Goal: Task Accomplishment & Management: Use online tool/utility

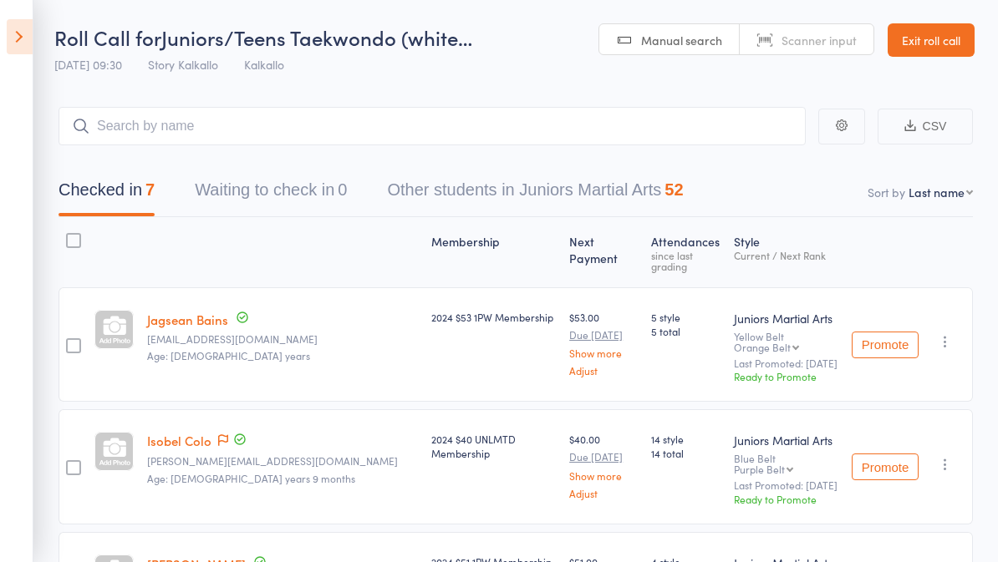
click at [29, 22] on icon at bounding box center [20, 36] width 26 height 35
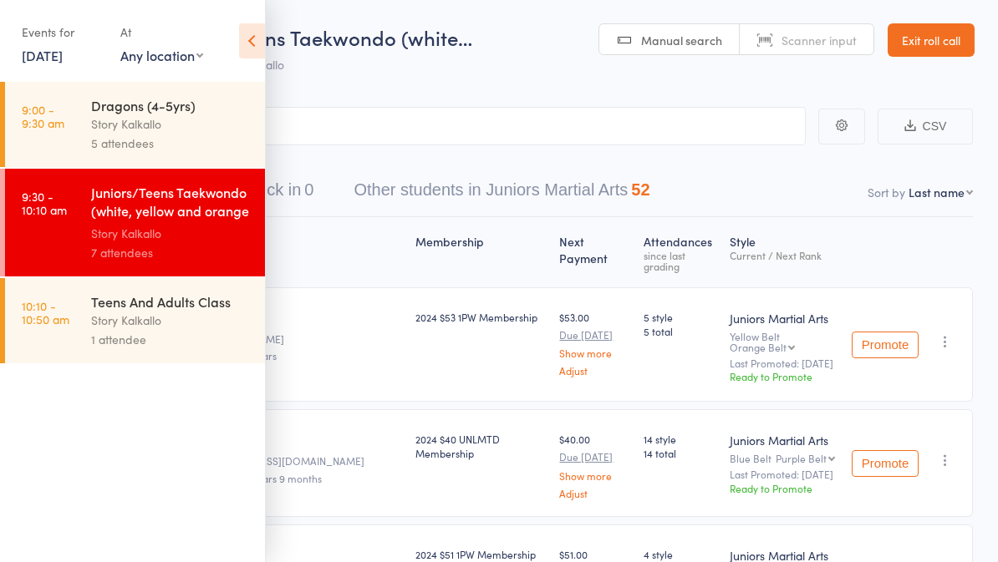
click at [136, 322] on div "Story Kalkallo" at bounding box center [171, 320] width 160 height 19
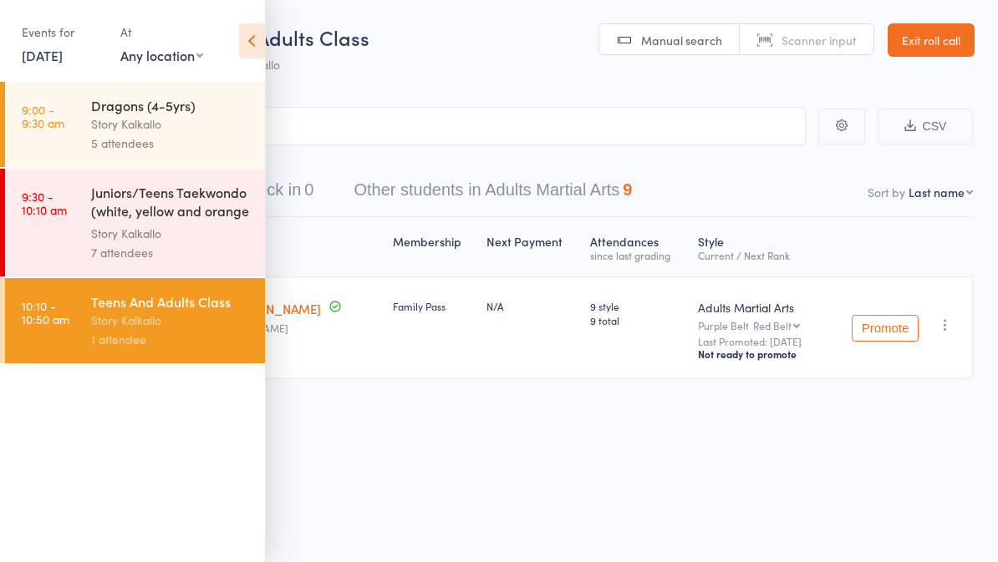
click at [376, 447] on div "Membership Next Payment Atten­dances since last grading Style Current / Next Ra…" at bounding box center [498, 335] width 947 height 236
click at [372, 410] on div "Membership Next Payment Atten­dances since last grading Style Current / Next Ra…" at bounding box center [498, 335] width 947 height 236
click at [215, 330] on div "Story Kalkallo" at bounding box center [171, 320] width 160 height 19
click at [260, 38] on icon at bounding box center [252, 40] width 26 height 35
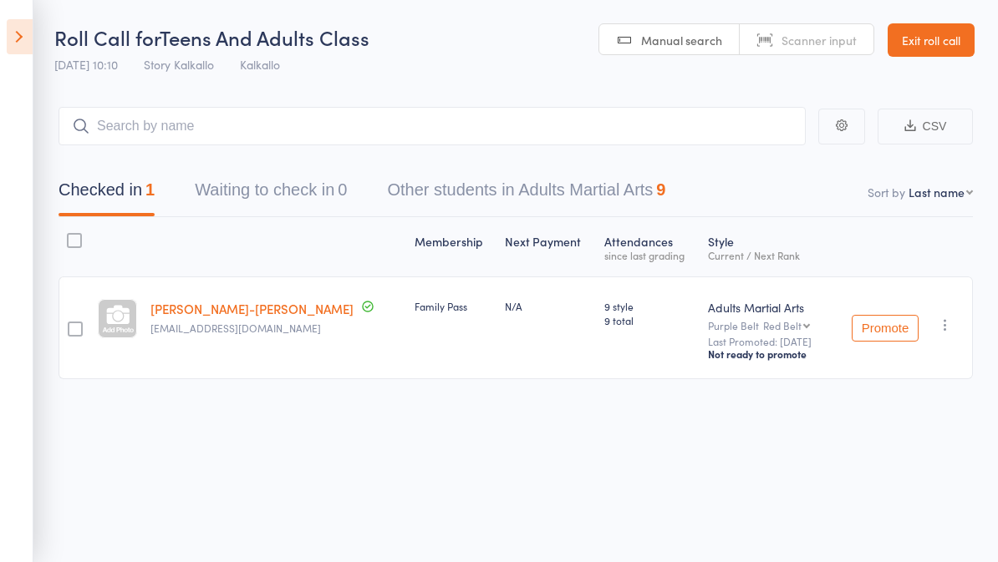
click at [562, 175] on button "Other students in Adults Martial Arts 9" at bounding box center [526, 194] width 278 height 44
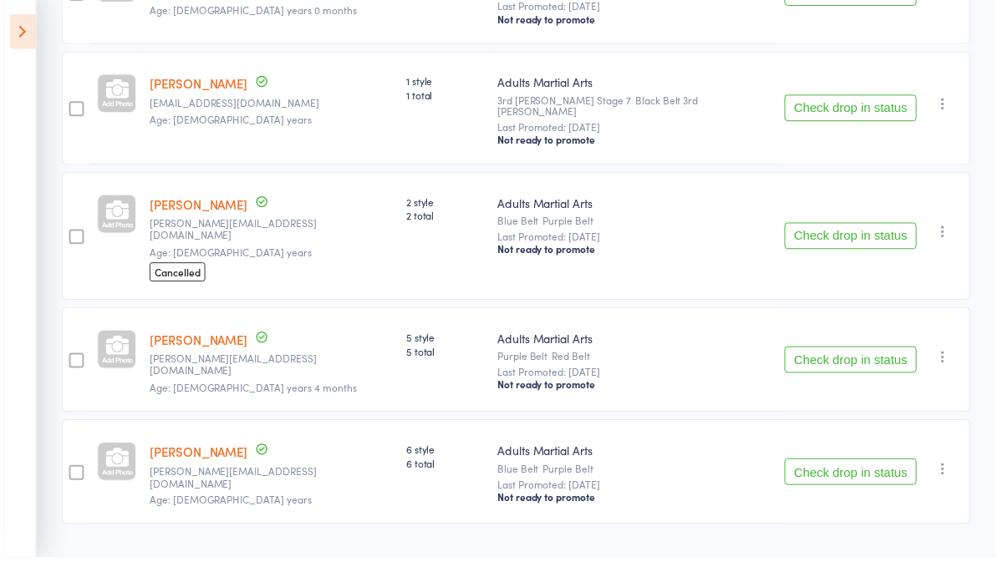
scroll to position [845, 0]
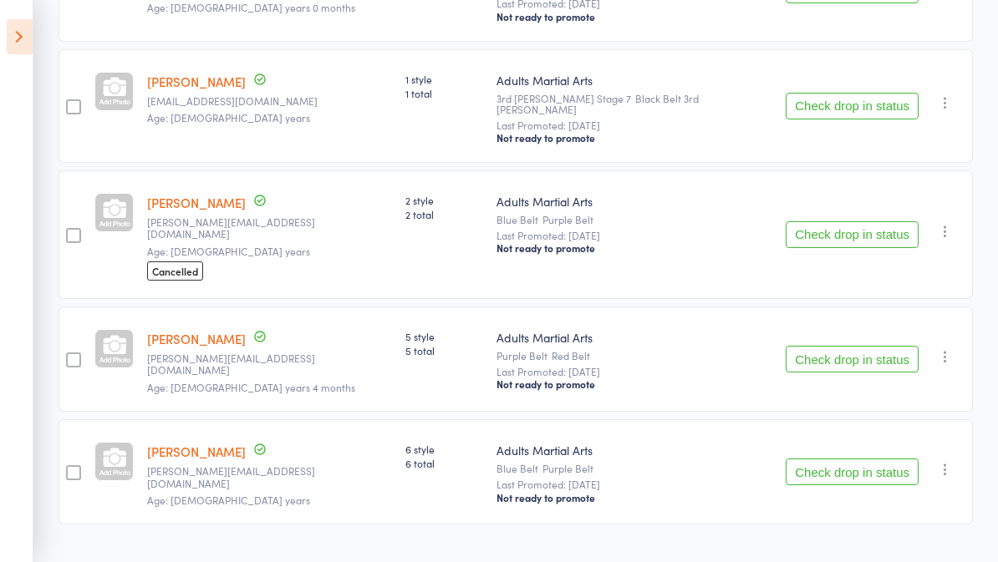
click at [75, 465] on div at bounding box center [73, 472] width 15 height 15
click at [69, 468] on input "checkbox" at bounding box center [69, 468] width 0 height 0
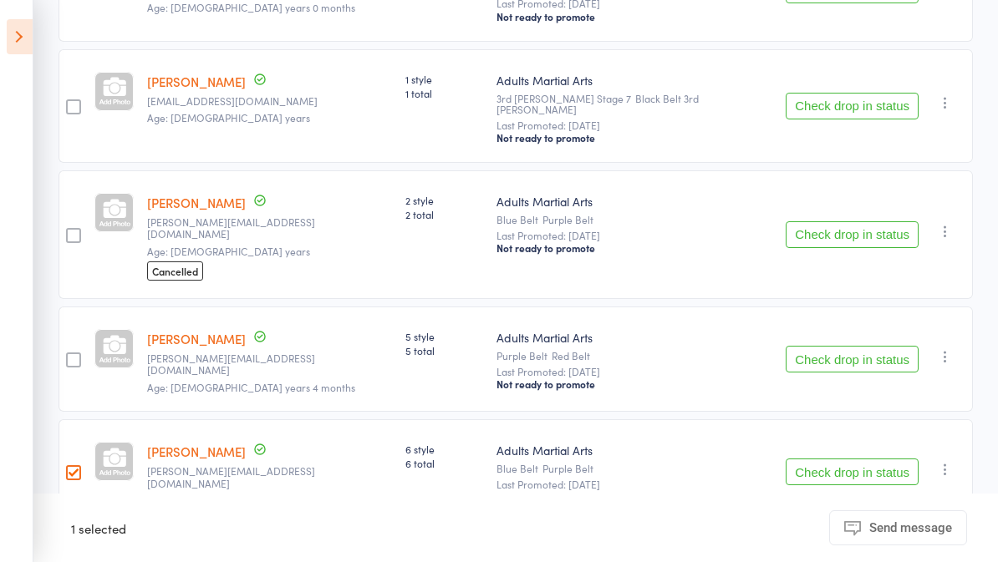
click at [853, 459] on button "Check drop in status" at bounding box center [851, 472] width 133 height 27
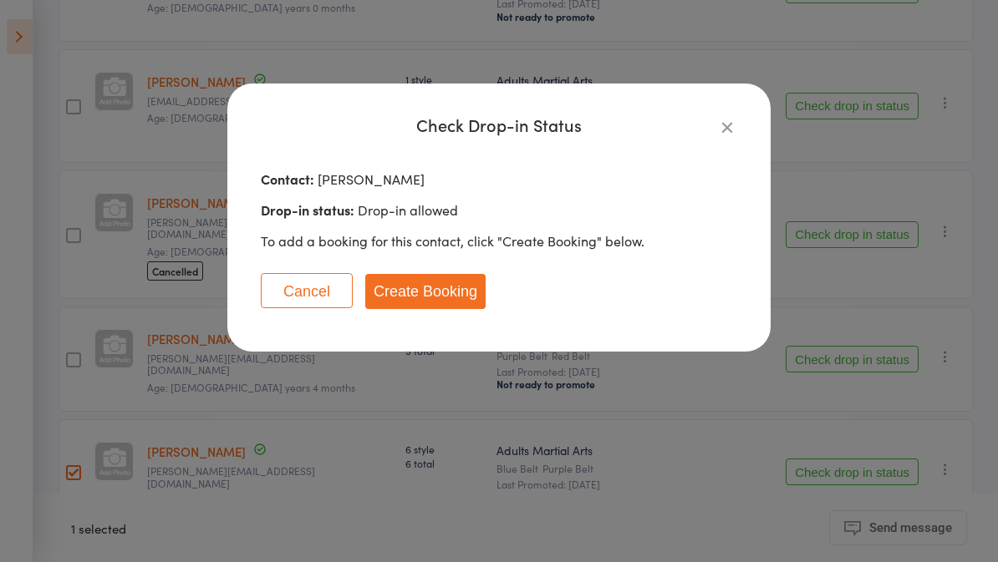
click at [419, 288] on button "Create Booking" at bounding box center [425, 291] width 120 height 35
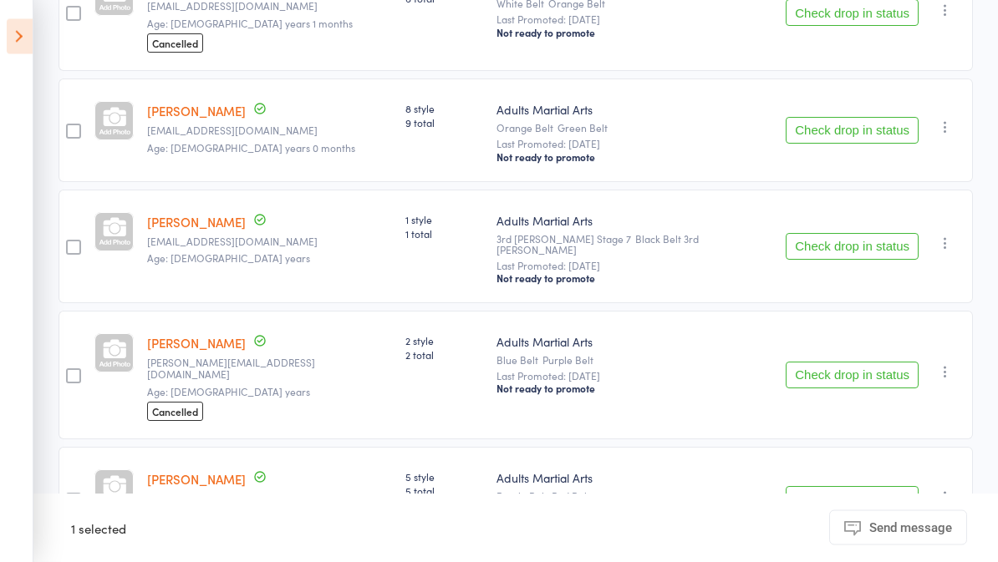
scroll to position [733, 0]
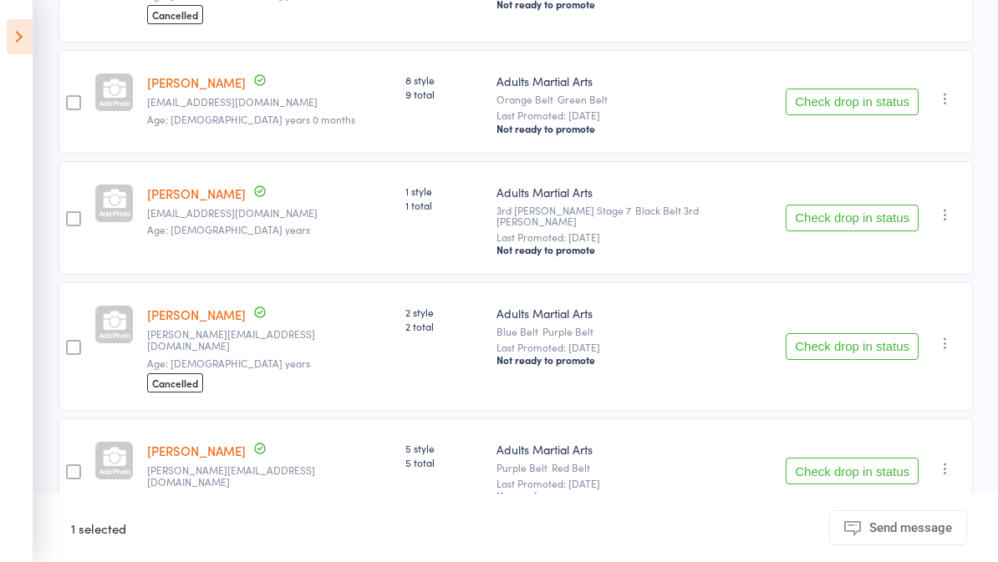
click at [835, 458] on button "Check drop in status" at bounding box center [851, 471] width 133 height 27
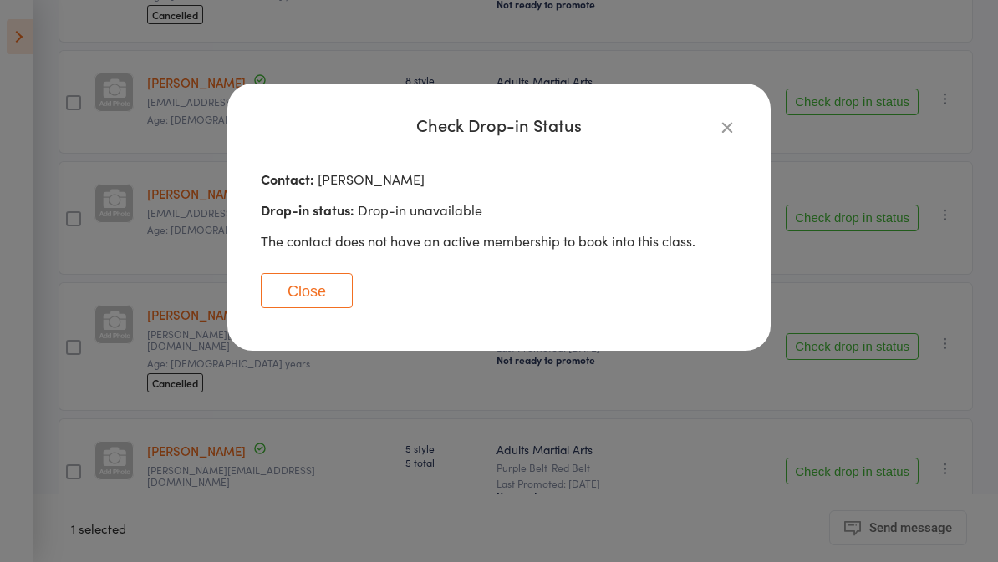
click at [734, 124] on icon "button" at bounding box center [727, 127] width 18 height 18
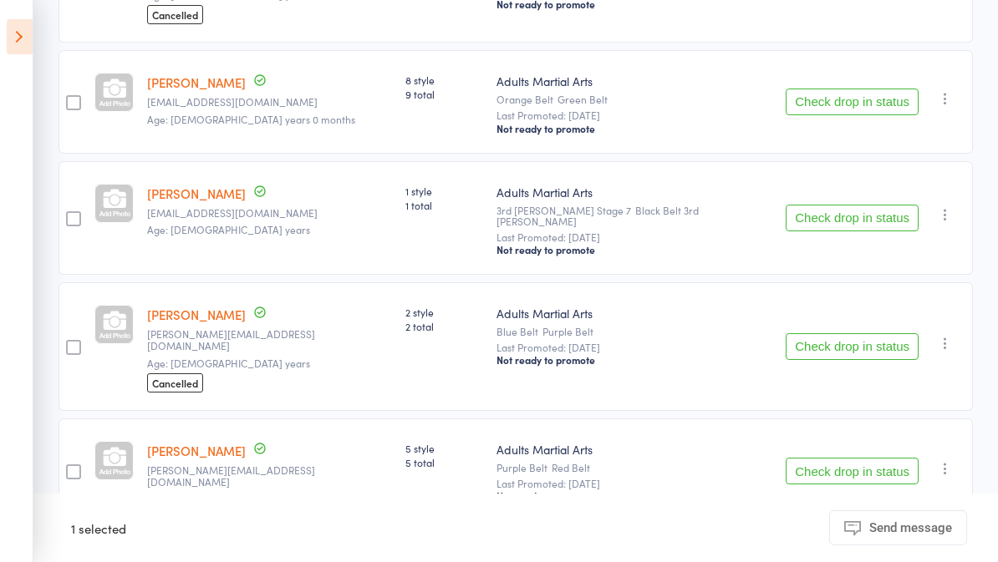
click at [79, 465] on div at bounding box center [73, 472] width 15 height 15
click at [69, 467] on input "checkbox" at bounding box center [69, 467] width 0 height 0
click at [849, 458] on button "Check drop in status" at bounding box center [851, 471] width 133 height 27
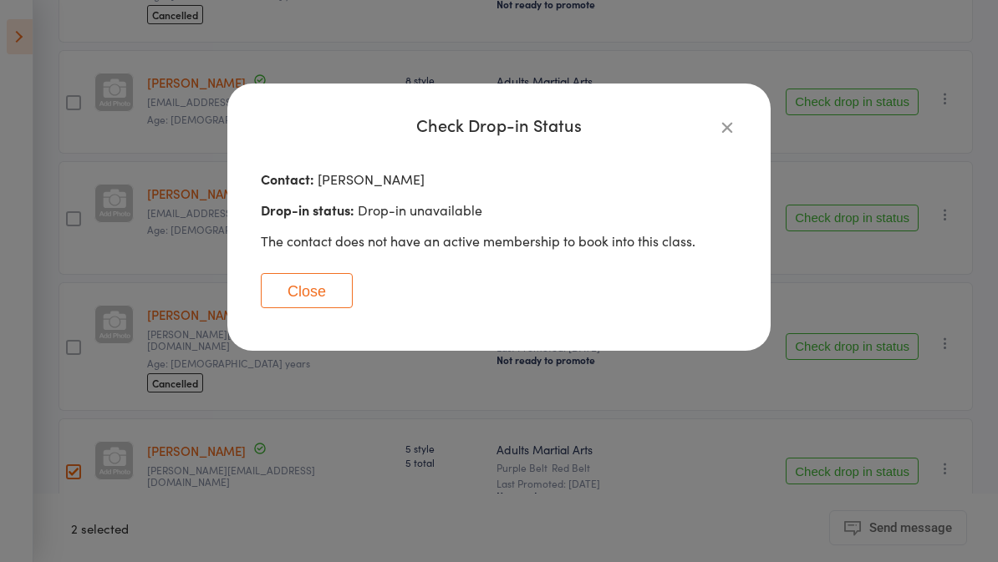
click at [292, 287] on button "Close" at bounding box center [307, 290] width 92 height 35
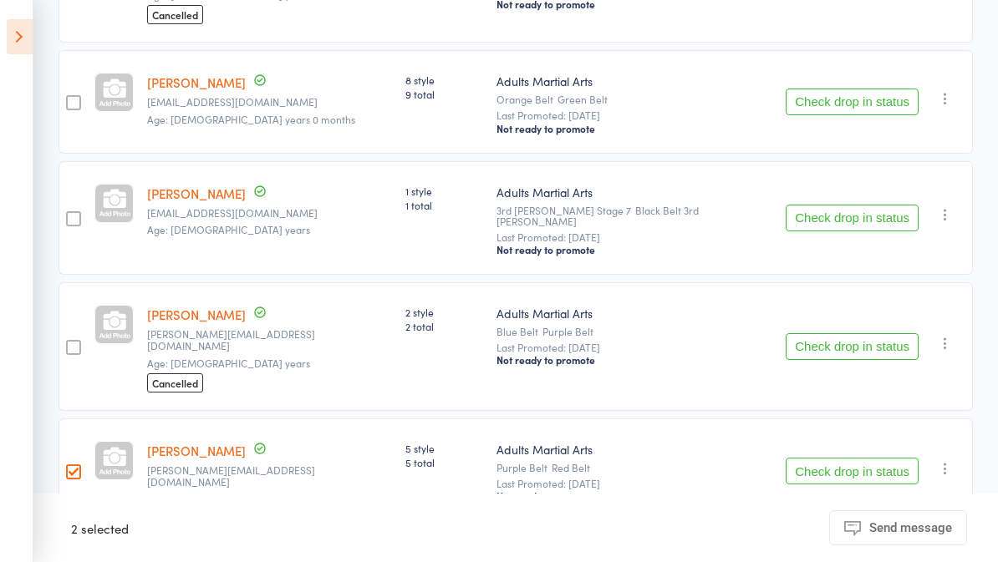
click at [78, 465] on div at bounding box center [73, 472] width 15 height 15
click at [69, 467] on input "checkbox" at bounding box center [69, 467] width 0 height 0
click at [213, 442] on link "Arnav Sharma" at bounding box center [196, 451] width 99 height 18
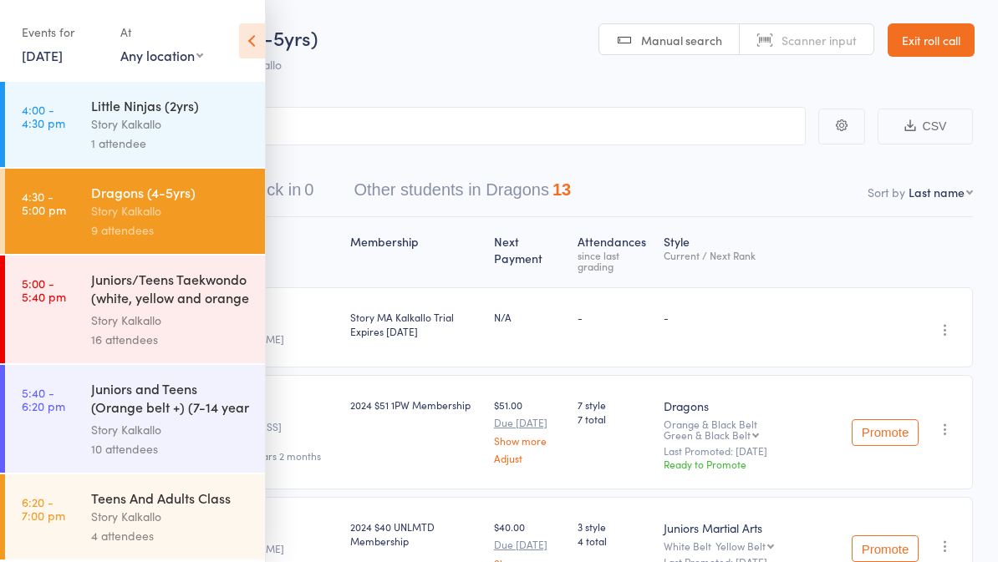
click at [168, 521] on div "Story Kalkallo" at bounding box center [171, 516] width 160 height 19
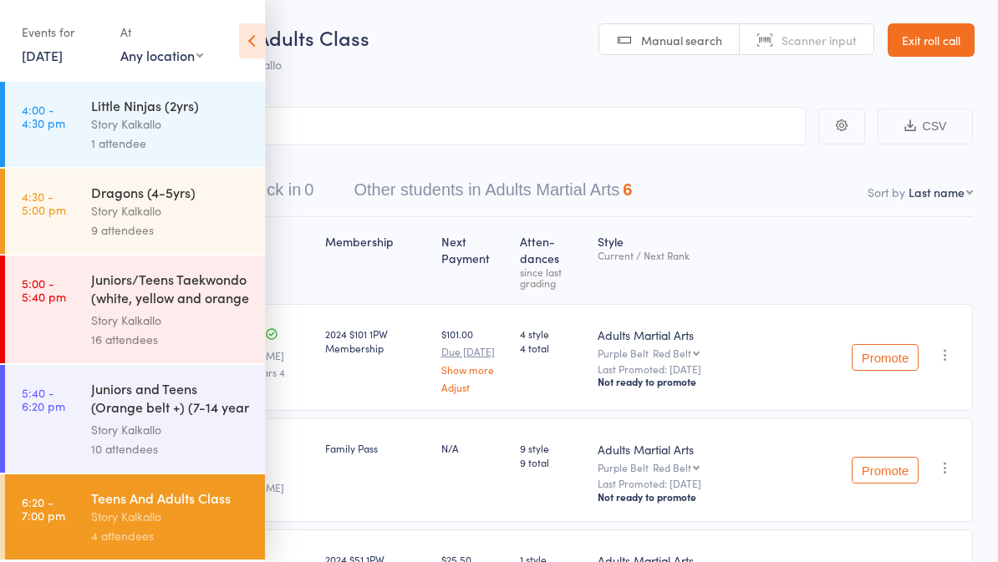
click at [255, 46] on icon at bounding box center [252, 40] width 26 height 35
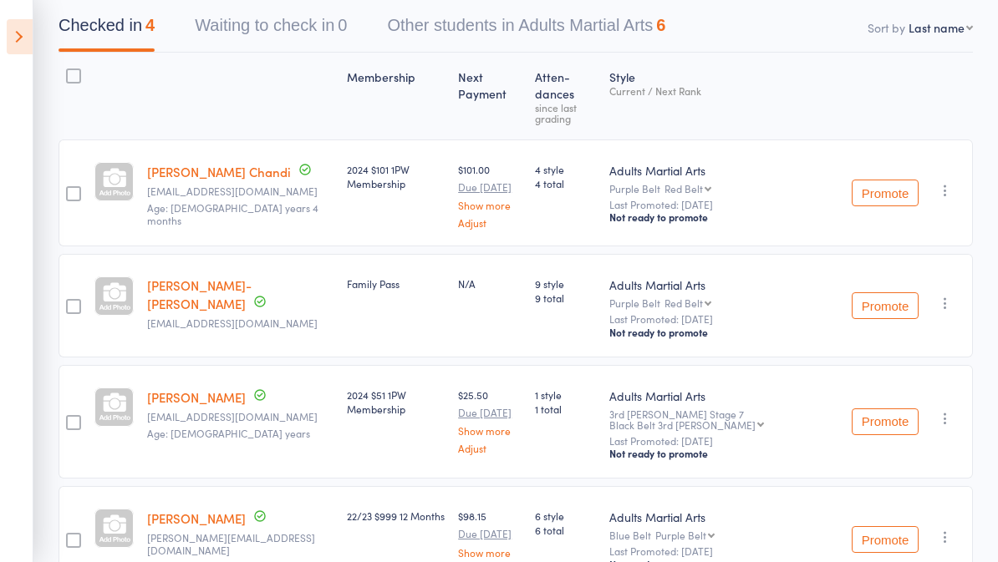
scroll to position [164, 0]
click at [21, 36] on icon at bounding box center [20, 36] width 26 height 35
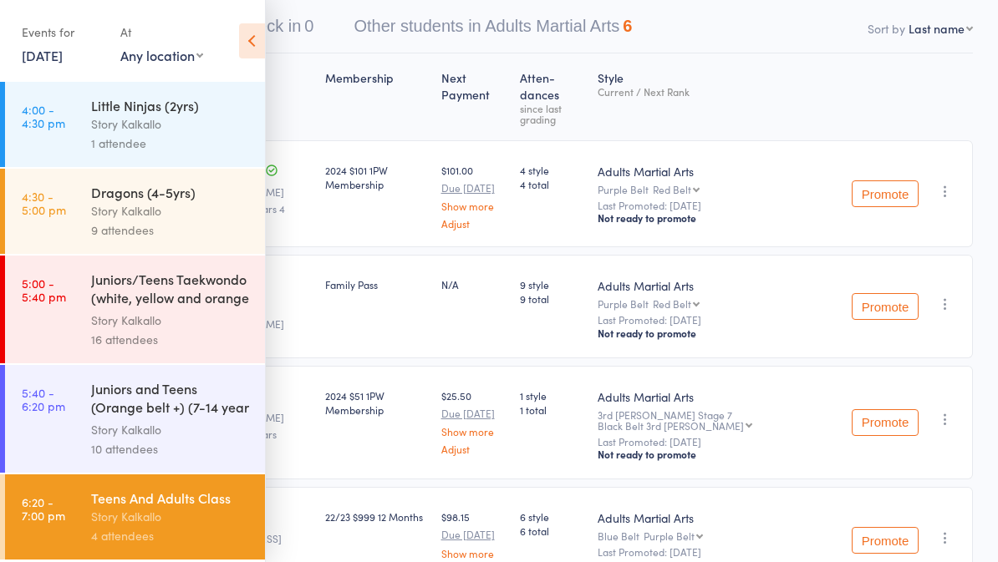
click at [47, 52] on link "[DATE]" at bounding box center [42, 55] width 41 height 18
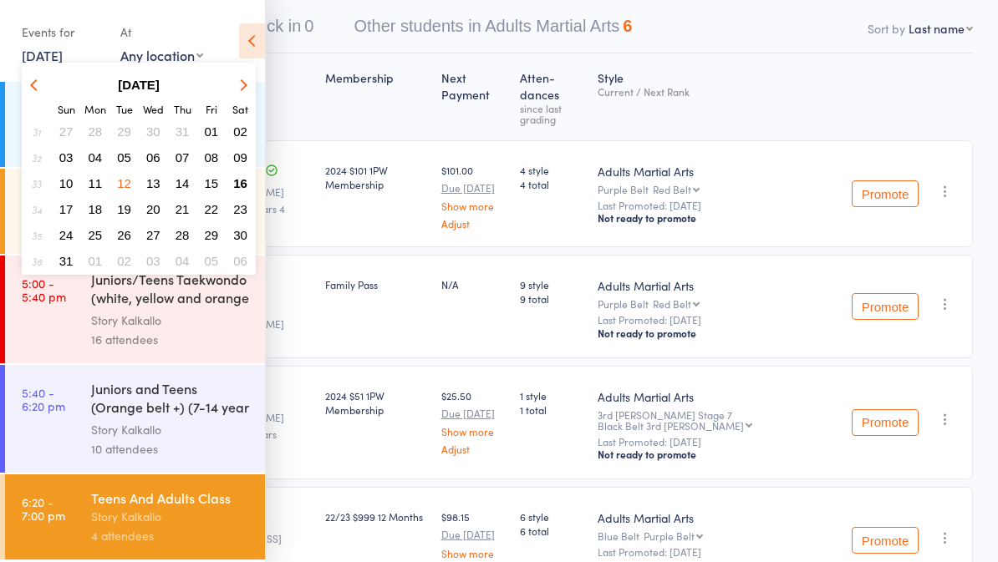
click at [213, 175] on button "15" at bounding box center [212, 183] width 26 height 23
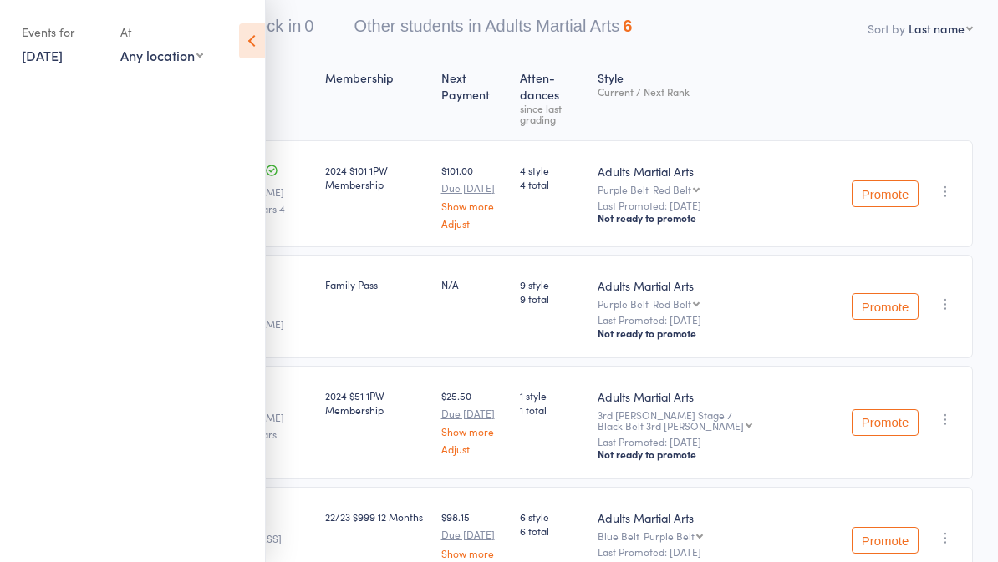
click at [252, 35] on icon at bounding box center [252, 40] width 26 height 35
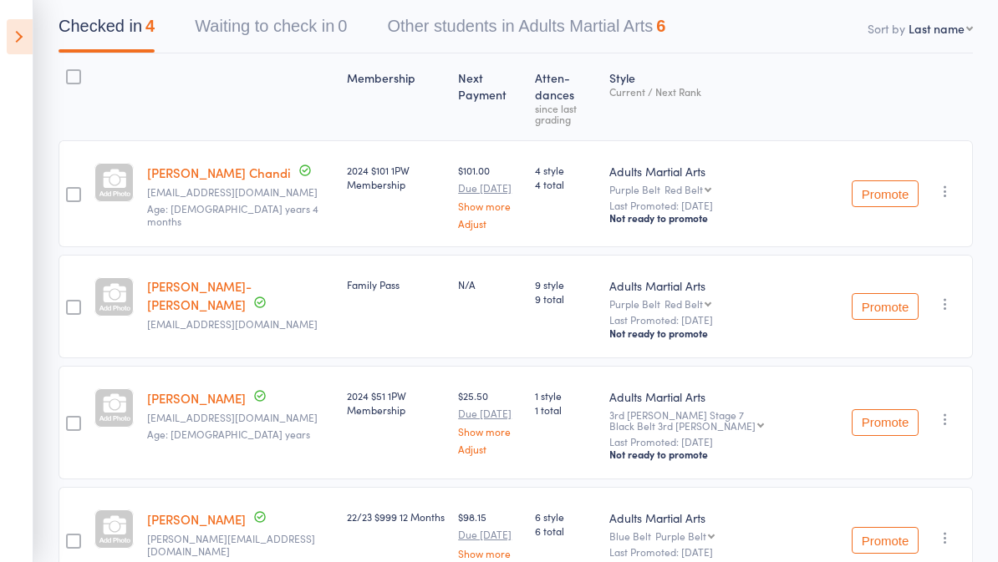
click at [21, 31] on icon at bounding box center [20, 36] width 26 height 35
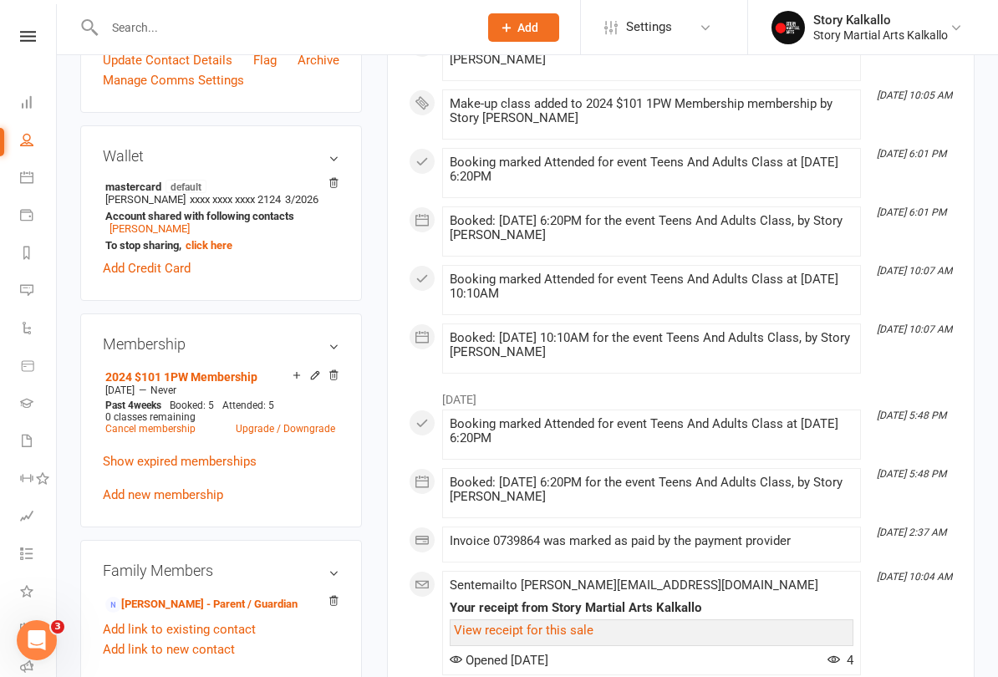
scroll to position [447, 0]
click at [283, 368] on div "Membership 2024 $101 1PW Membership Sep 30 2024 — Never Past 4 weeks Booked: 5 …" at bounding box center [221, 420] width 282 height 214
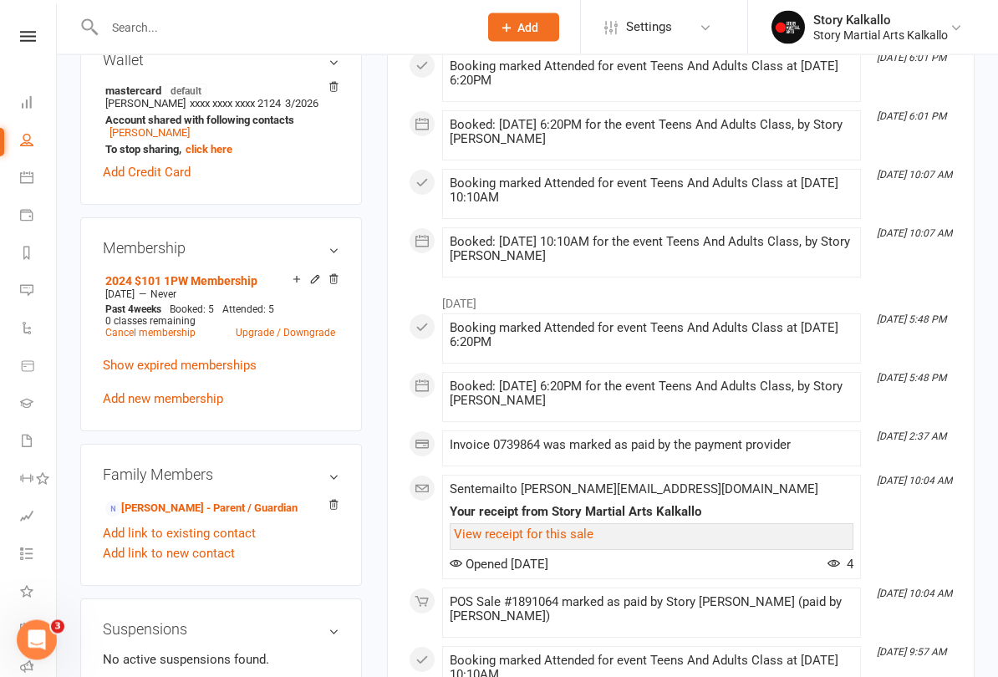
scroll to position [544, 0]
click at [280, 275] on li "2024 $101 1PW Membership Sep 30 2024 — Never Past 4 weeks Booked: 5 Attended: 5…" at bounding box center [220, 305] width 238 height 74
click at [285, 271] on div "Membership 2024 $101 1PW Membership Sep 30 2024 — Never Past 4 weeks Booked: 5 …" at bounding box center [221, 323] width 282 height 214
click at [296, 272] on li "2024 $101 1PW Membership Sep 30 2024 — Never Past 4 weeks Booked: 5 Attended: 5…" at bounding box center [220, 305] width 238 height 74
click at [294, 278] on icon at bounding box center [297, 278] width 12 height 12
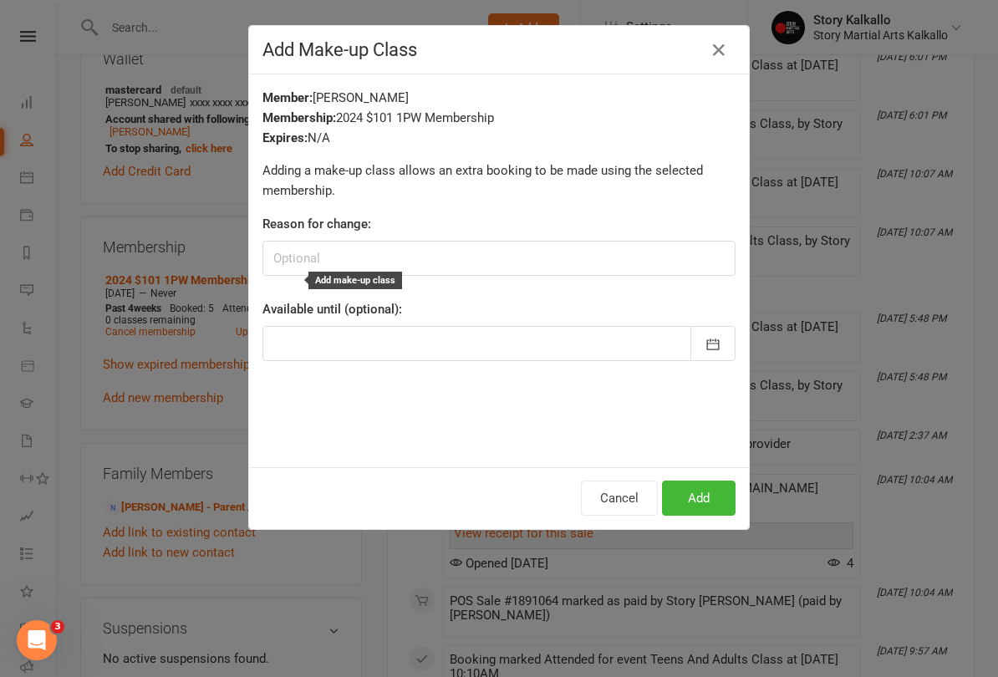
click at [701, 497] on button "Add" at bounding box center [699, 497] width 74 height 35
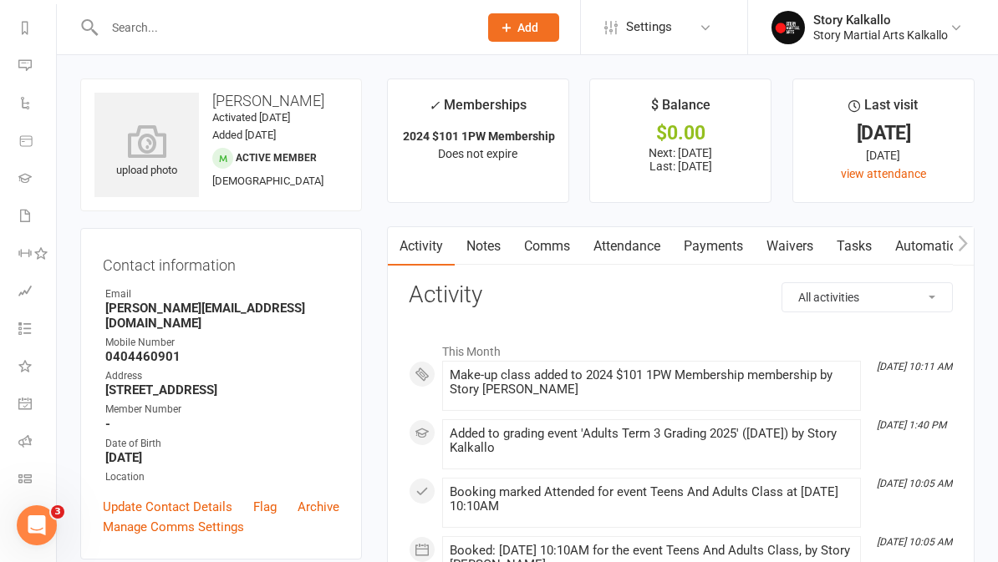
scroll to position [225, 2]
click at [29, 434] on icon at bounding box center [24, 440] width 13 height 13
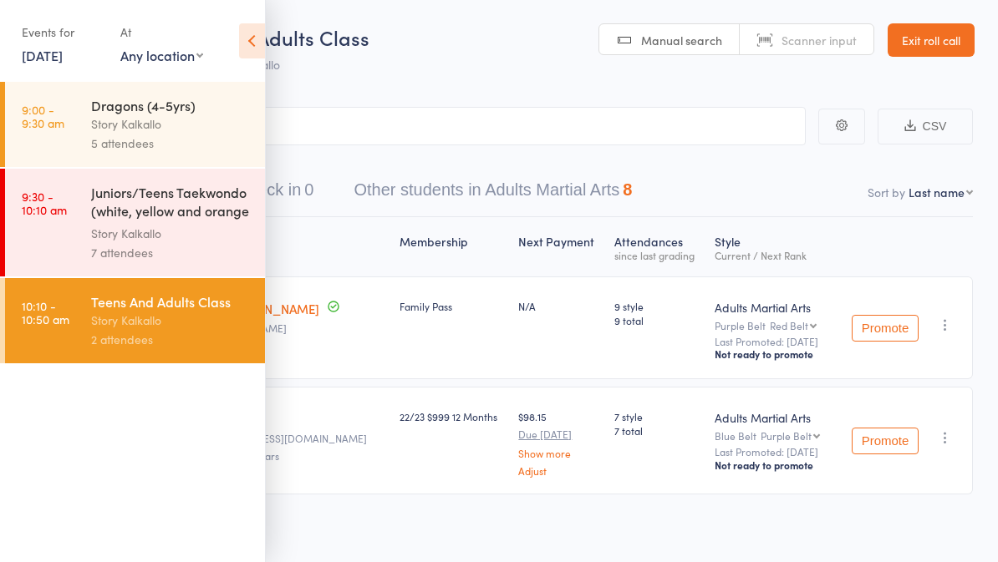
click at [368, 541] on div "Membership Next Payment Atten­dances since last grading Style Current / Next Ra…" at bounding box center [498, 393] width 947 height 352
click at [249, 16] on div "Events for [DATE] [DATE] [DATE] Sun Mon Tue Wed Thu Fri Sat 31 27 28 29 30 31 0…" at bounding box center [132, 42] width 265 height 84
click at [244, 33] on icon at bounding box center [252, 40] width 26 height 35
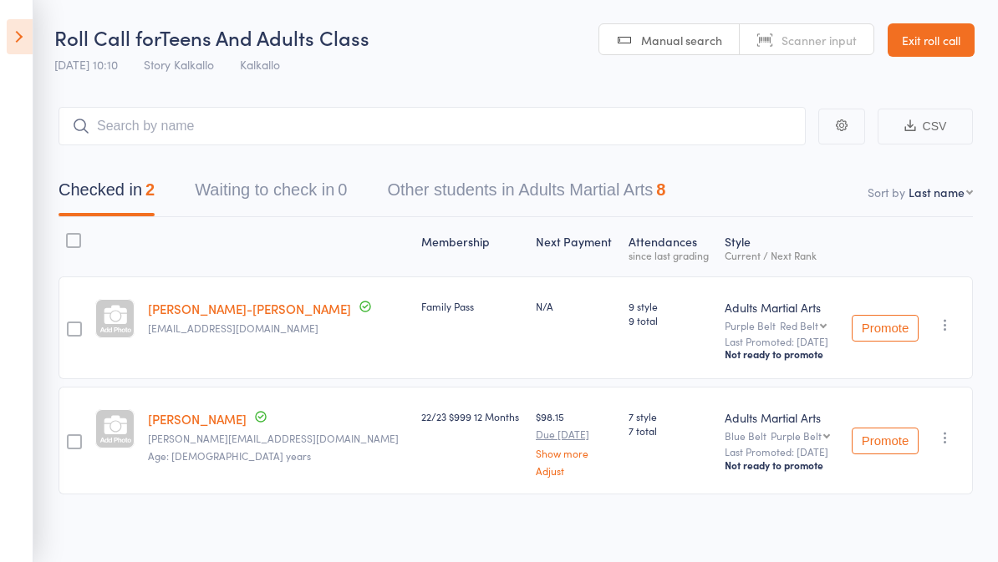
click at [504, 199] on button "Other students in Adults Martial Arts 8" at bounding box center [526, 194] width 278 height 44
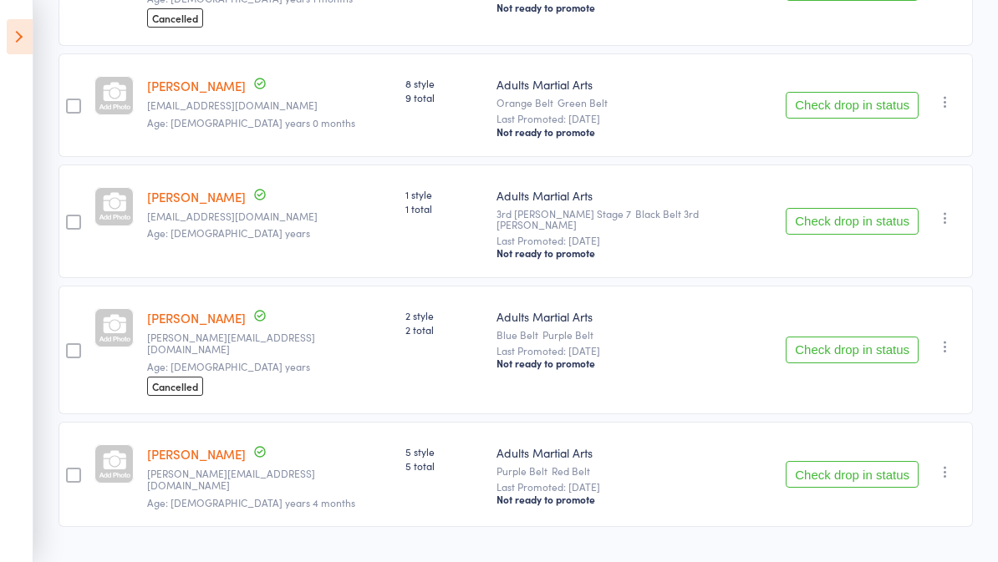
scroll to position [728, 0]
click at [839, 463] on button "Check drop in status" at bounding box center [851, 476] width 133 height 27
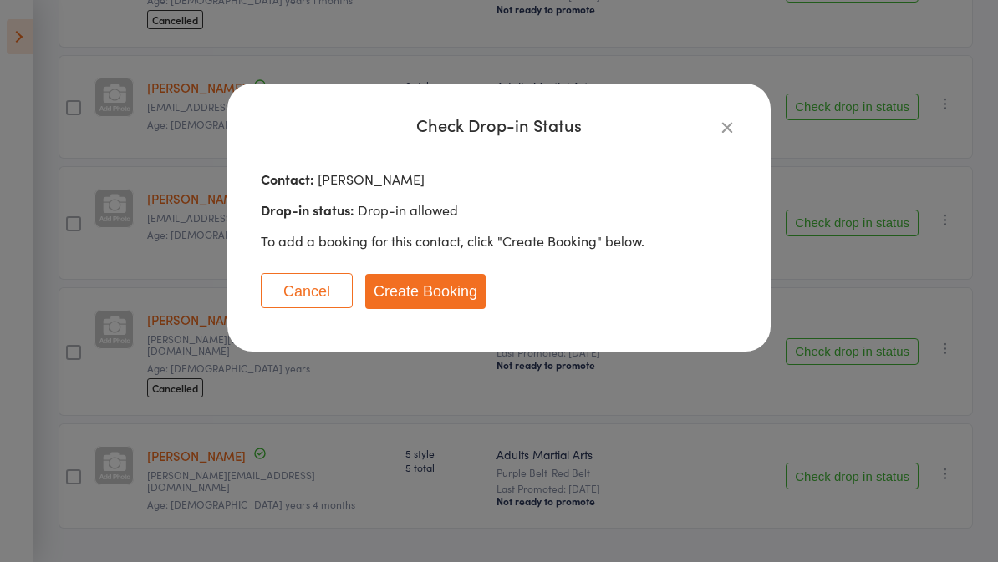
click at [431, 288] on button "Create Booking" at bounding box center [425, 291] width 120 height 35
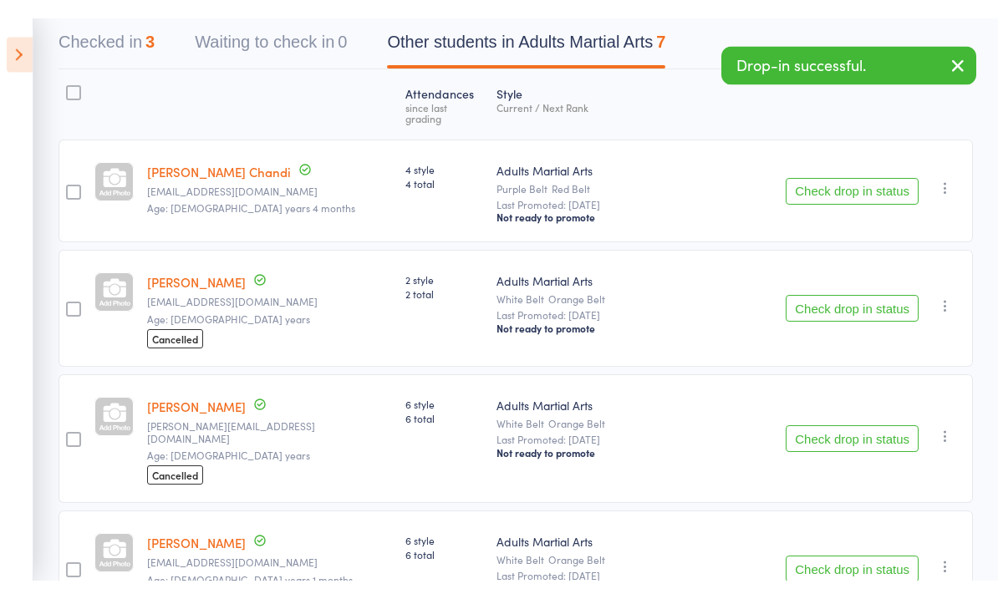
scroll to position [0, 0]
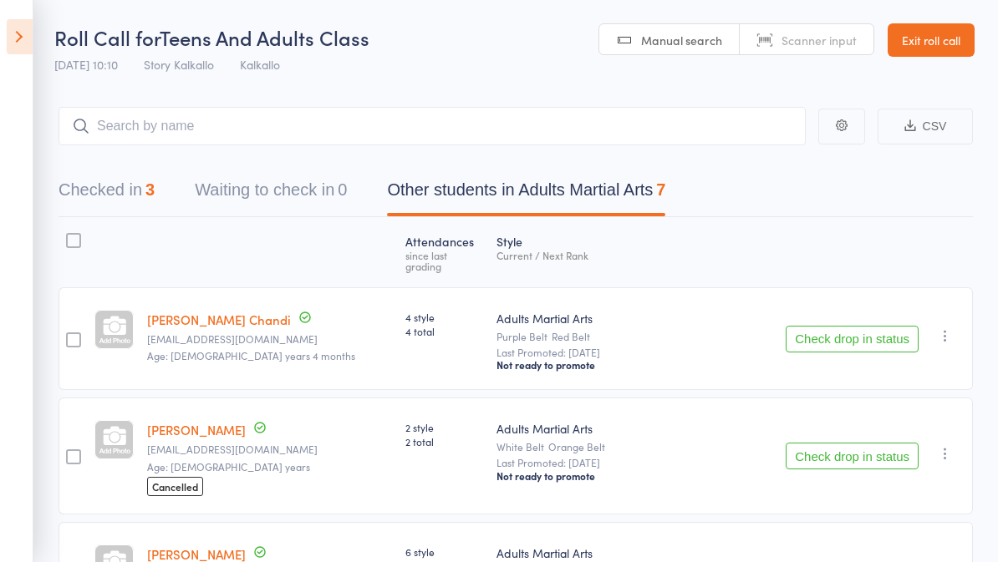
click at [72, 338] on div at bounding box center [73, 340] width 15 height 15
click at [69, 335] on input "checkbox" at bounding box center [69, 335] width 0 height 0
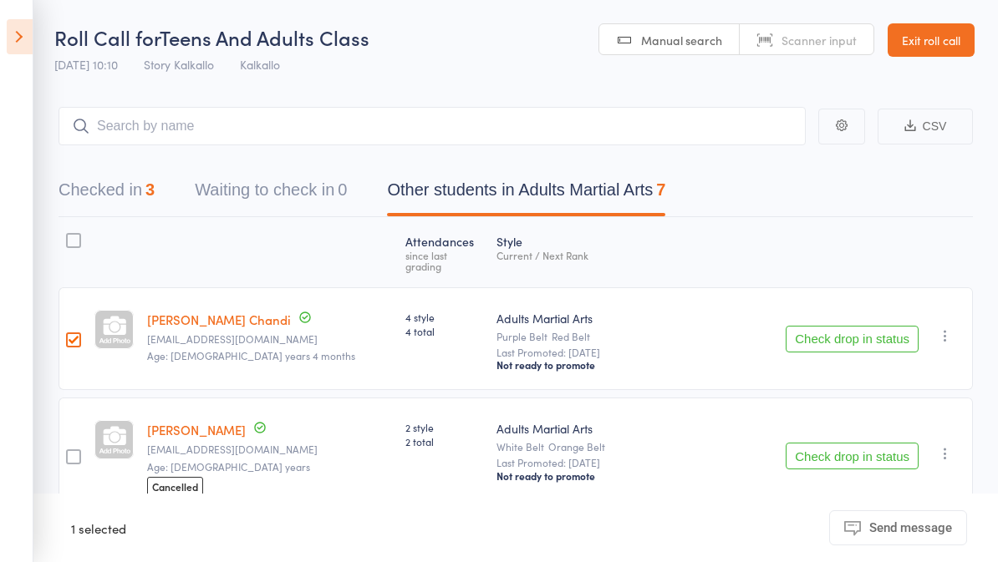
click at [862, 326] on button "Check drop in status" at bounding box center [851, 339] width 133 height 27
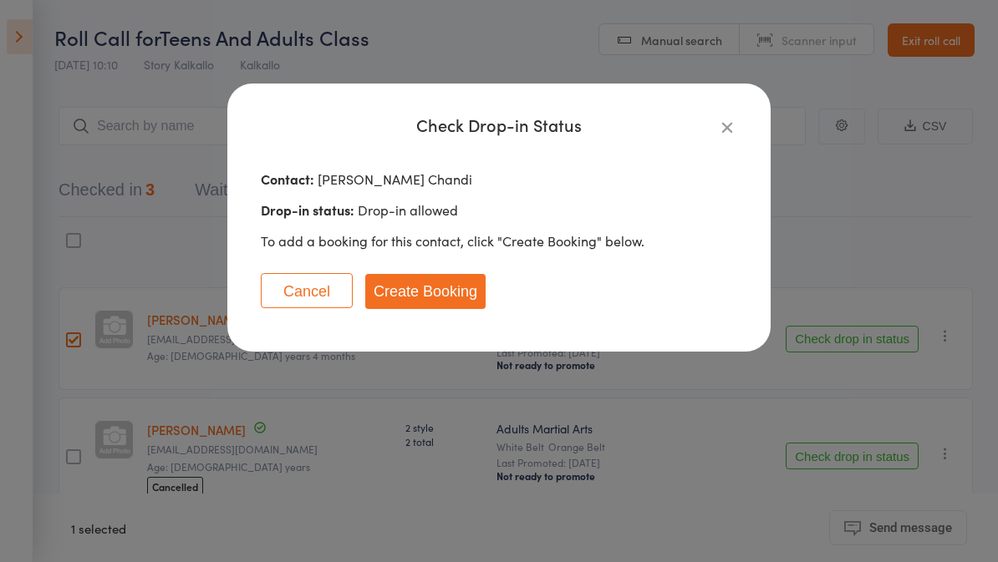
click at [444, 286] on button "Create Booking" at bounding box center [425, 291] width 120 height 35
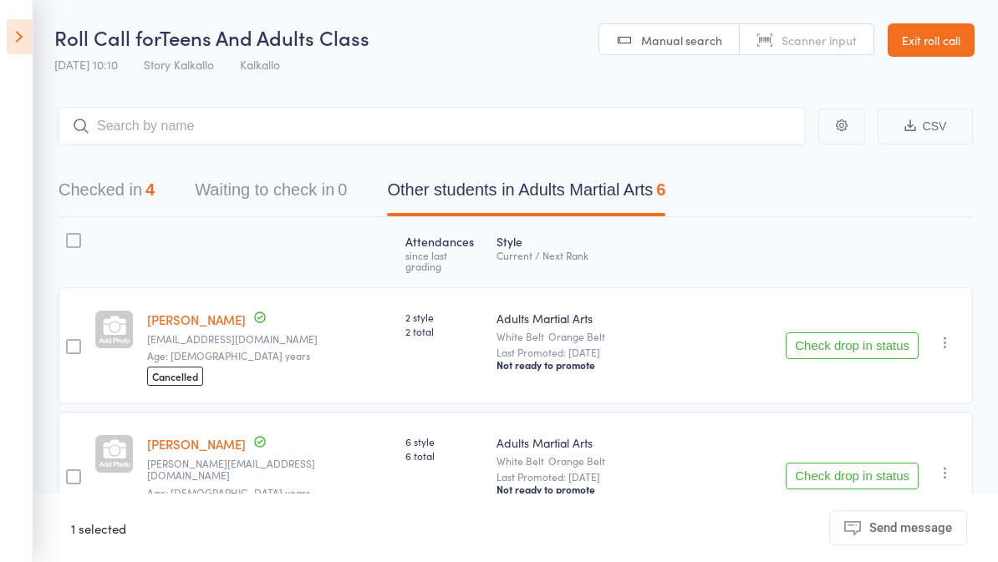
click at [150, 184] on div "4" at bounding box center [149, 189] width 9 height 18
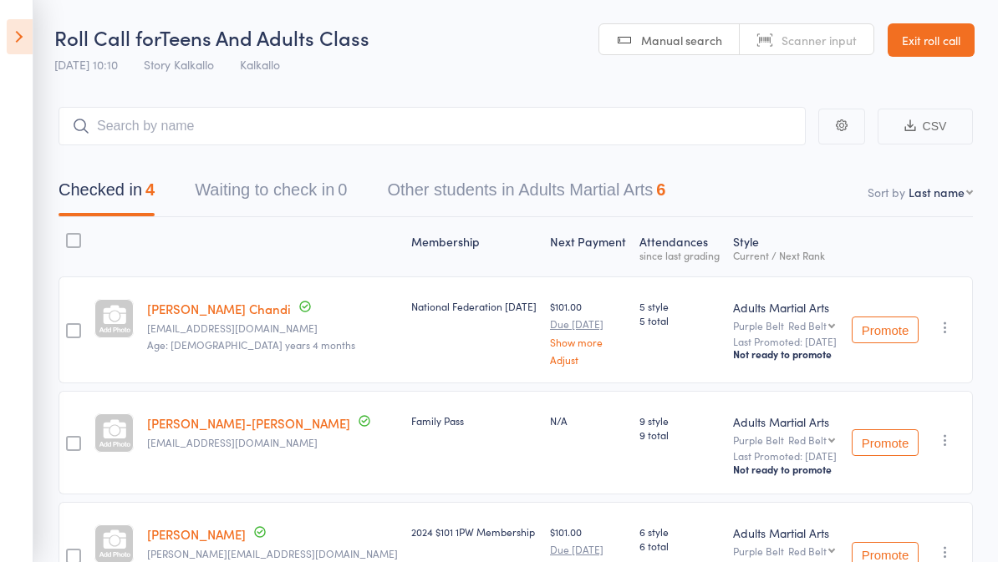
click at [886, 321] on button "Promote" at bounding box center [884, 330] width 67 height 27
click at [951, 320] on button "button" at bounding box center [945, 327] width 20 height 20
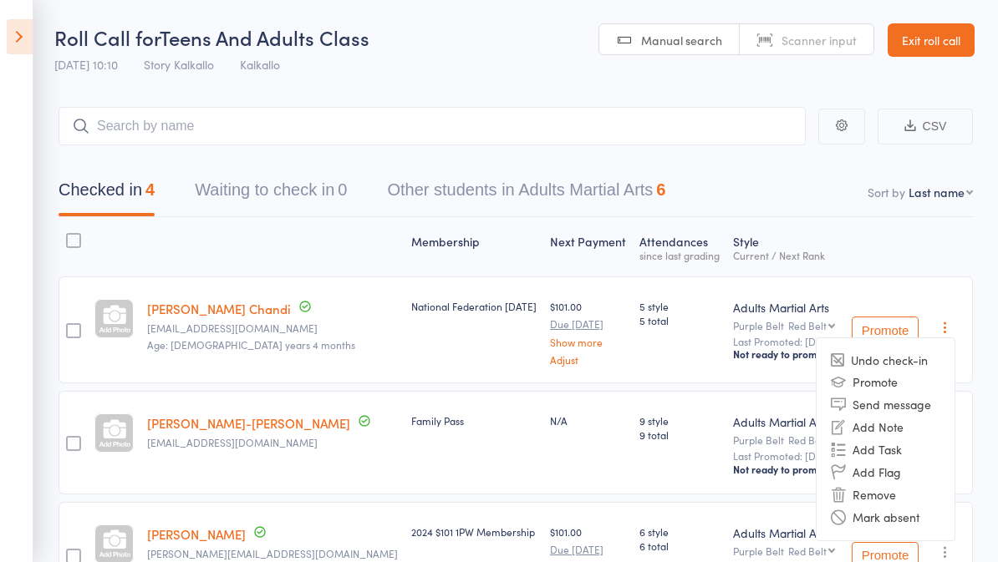
click at [896, 361] on li "Undo check-in" at bounding box center [885, 360] width 138 height 21
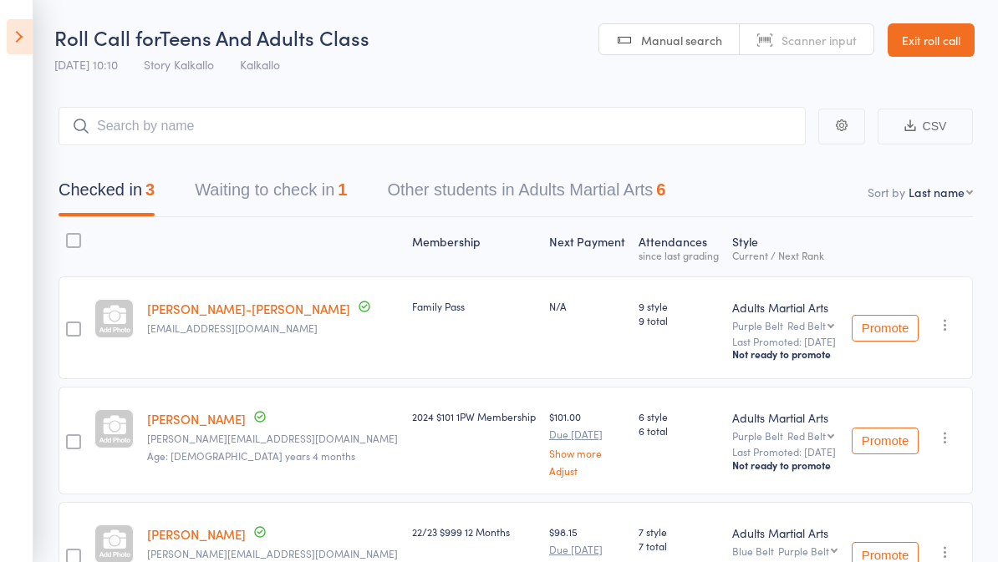
click at [982, 299] on main "CSV Checked in 3 Waiting to check in 1 Other students in Adults Martial Arts 6 …" at bounding box center [499, 383] width 998 height 602
click at [307, 188] on button "Waiting to check in 1" at bounding box center [271, 194] width 152 height 44
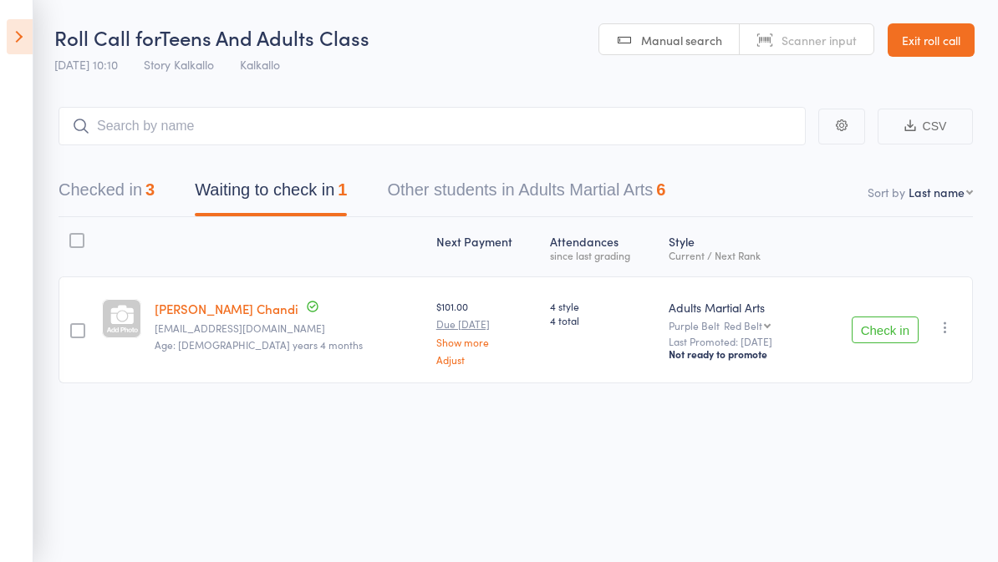
click at [589, 180] on button "Other students in Adults Martial Arts 6" at bounding box center [526, 194] width 278 height 44
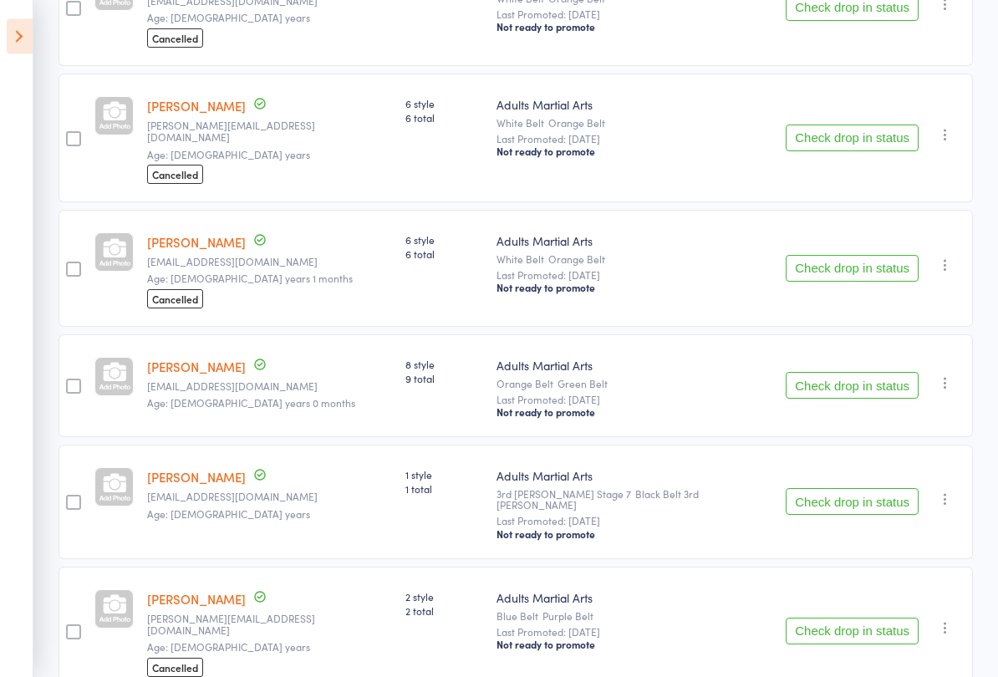
scroll to position [343, 0]
